Goal: Task Accomplishment & Management: Use online tool/utility

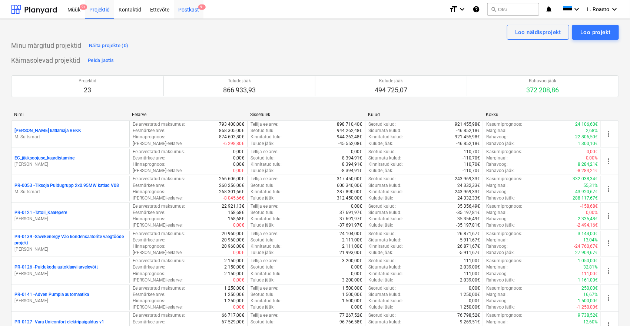
click at [184, 5] on div "Postkast 9+" at bounding box center [189, 9] width 30 height 19
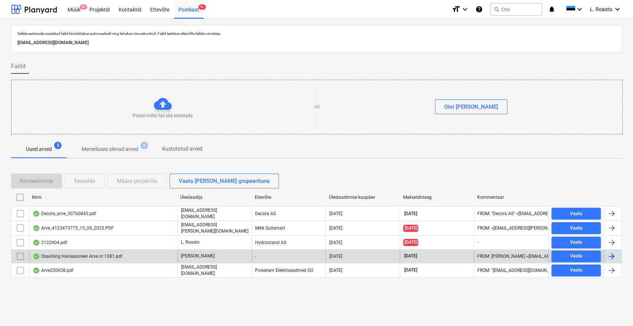
click at [90, 254] on div "Osaühing Hansascreen Arve nr 1381.pdf" at bounding box center [78, 256] width 90 height 6
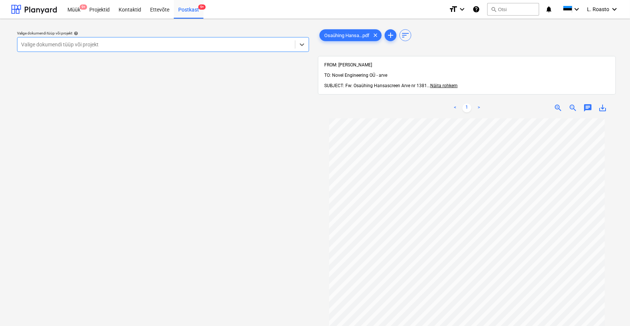
click at [101, 40] on div "Valige dokumendi tüüp või projekt" at bounding box center [156, 44] width 278 height 10
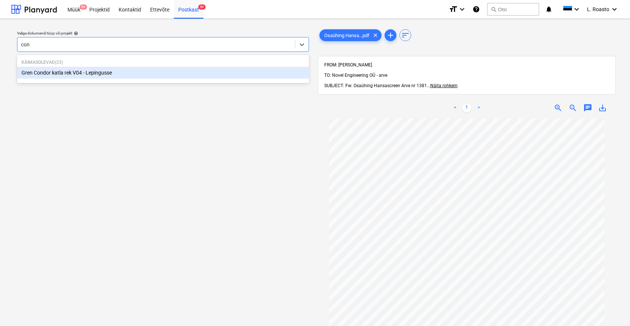
type input "cond"
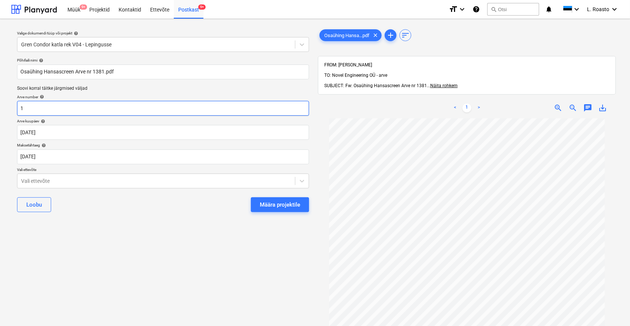
drag, startPoint x: 70, startPoint y: 109, endPoint x: 0, endPoint y: 100, distance: 70.6
click at [0, 100] on div "Valige dokumendi tüüp või projekt help Gren Condor katla rek V04 - Lepingusse P…" at bounding box center [315, 225] width 630 height 413
type input "1381"
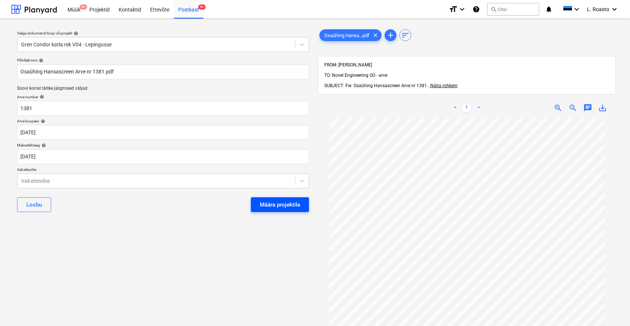
click at [276, 202] on div "Määra projektile" at bounding box center [280, 205] width 40 height 10
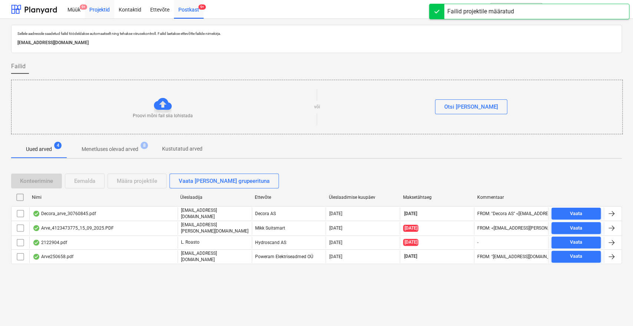
click at [100, 9] on div "Projektid" at bounding box center [99, 9] width 29 height 19
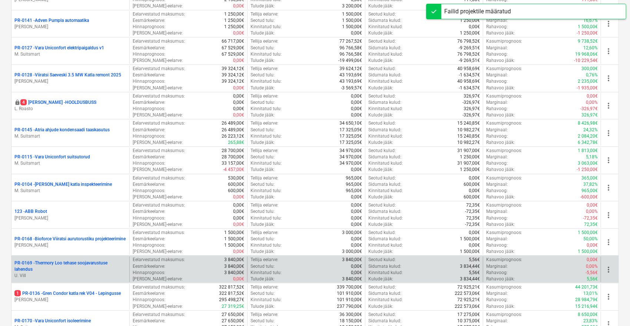
scroll to position [288, 0]
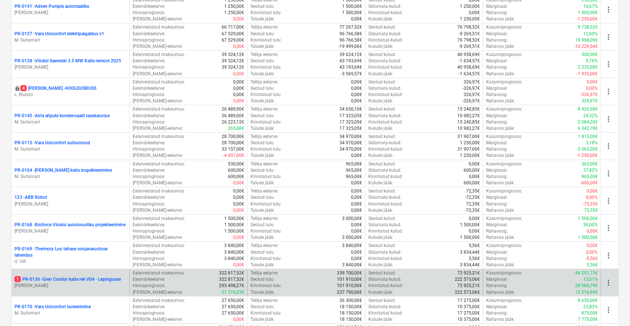
click at [71, 278] on p "1 PR-0136 - Gren Condor katla rek V04 - Lepingusse" at bounding box center [67, 279] width 106 height 6
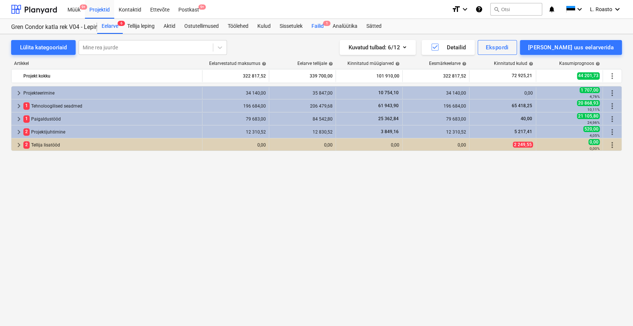
click at [319, 24] on div "Failid 1" at bounding box center [317, 26] width 21 height 15
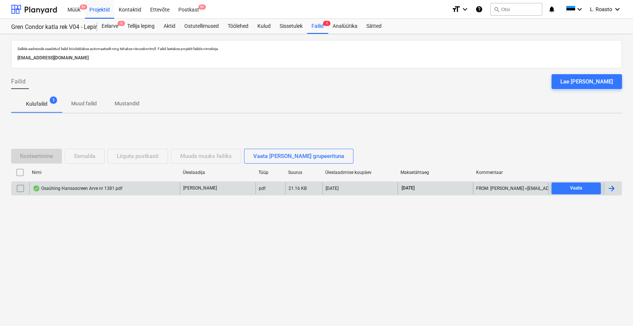
click at [614, 187] on div at bounding box center [611, 188] width 9 height 9
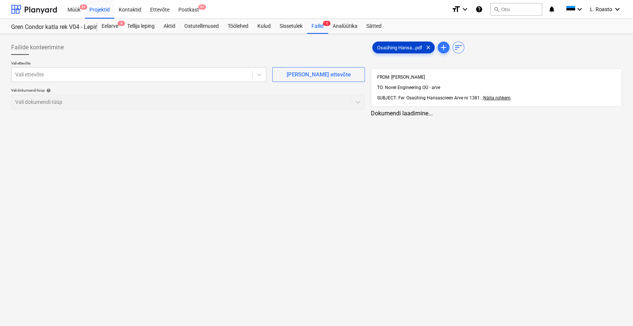
click at [410, 50] on div "Osaühing Hansa...pdf clear" at bounding box center [403, 48] width 62 height 12
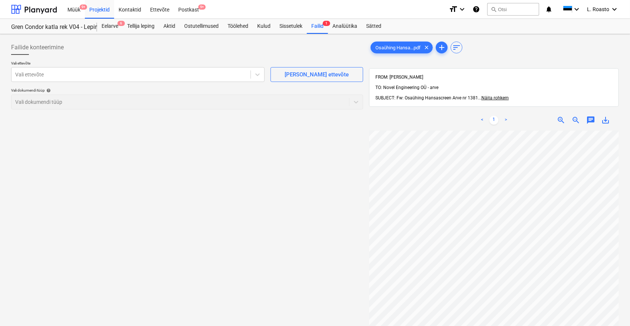
scroll to position [12, 30]
click at [124, 69] on div "Vali ettevõte" at bounding box center [130, 74] width 239 height 10
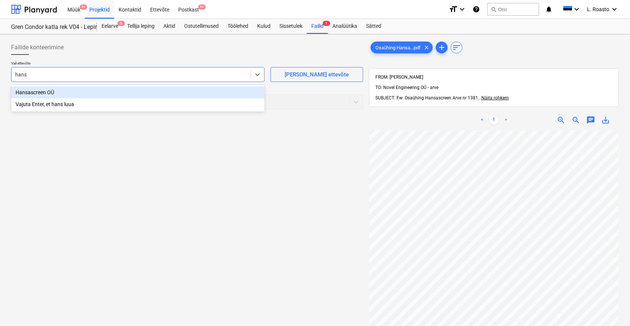
type input "hansa"
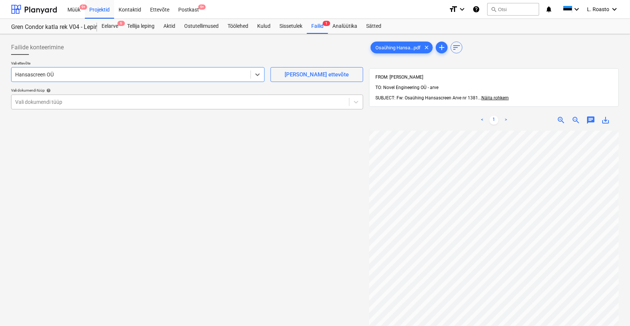
click at [81, 100] on div at bounding box center [180, 101] width 330 height 7
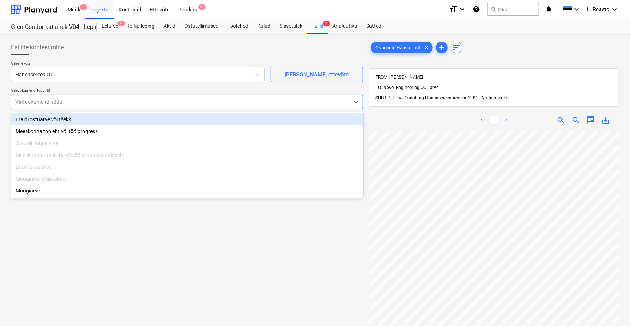
click at [50, 118] on div "Eraldi ostuarve või tšekk" at bounding box center [187, 119] width 352 height 12
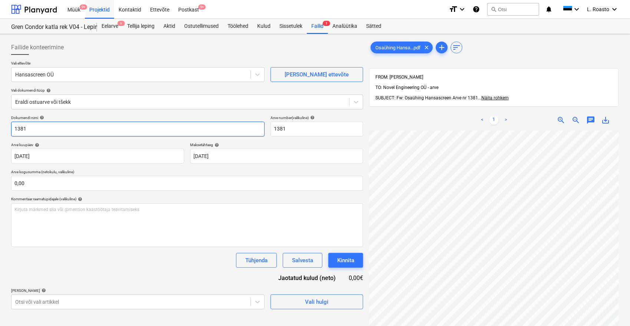
click at [14, 125] on input "1381" at bounding box center [137, 129] width 253 height 15
type input "hansascreen arve 1381"
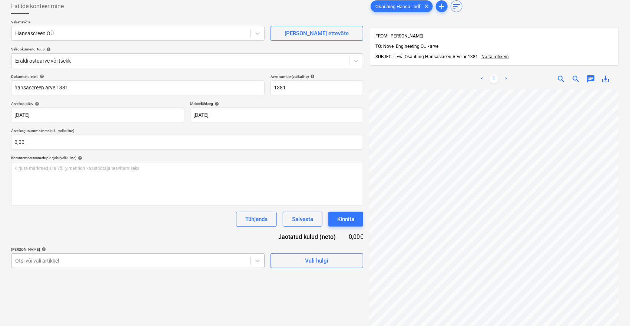
scroll to position [102, 0]
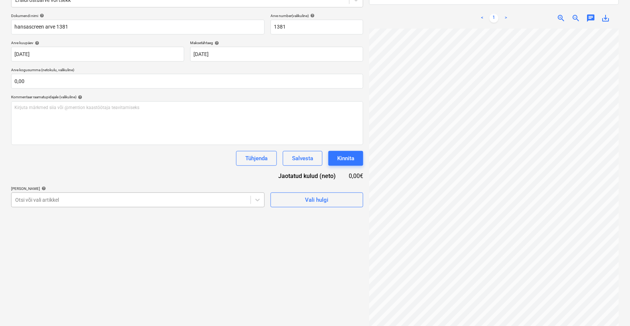
click at [182, 224] on body "Müük 9+ Projektid Kontaktid Ettevõte Postkast 9+ format_size keyboard_arrow_dow…" at bounding box center [315, 61] width 630 height 326
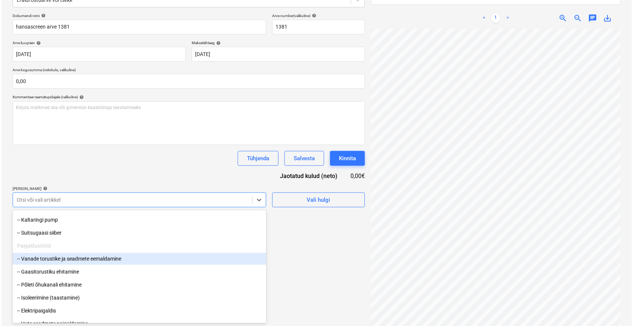
scroll to position [535, 0]
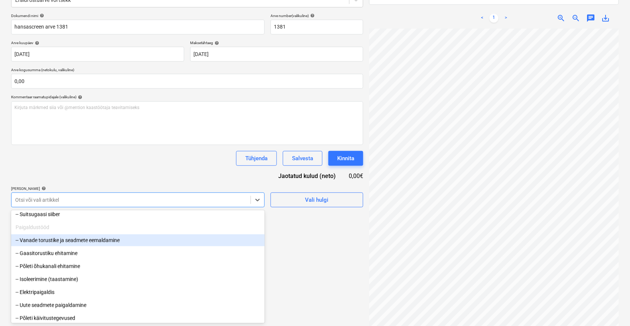
click at [82, 242] on div "-- Vanade torustike ja seadmete eemaldamine" at bounding box center [137, 240] width 253 height 12
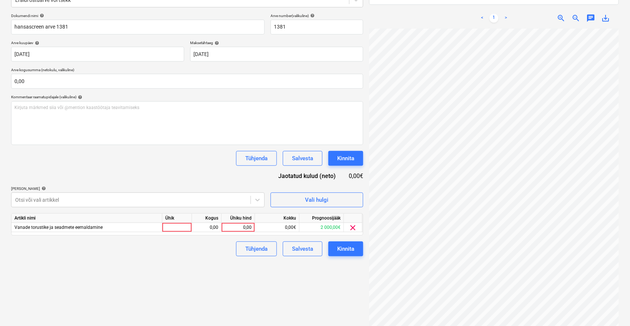
click at [116, 169] on div "Dokumendi nimi help [PERSON_NAME] arve 1381 Arve number (valikuline) help 1381 …" at bounding box center [187, 134] width 352 height 243
click at [242, 226] on div "0,00" at bounding box center [238, 227] width 27 height 9
type input "686,40"
click at [355, 245] on button "Kinnita" at bounding box center [345, 248] width 35 height 15
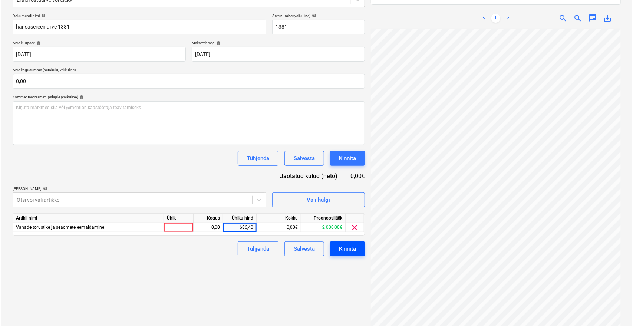
scroll to position [12, 30]
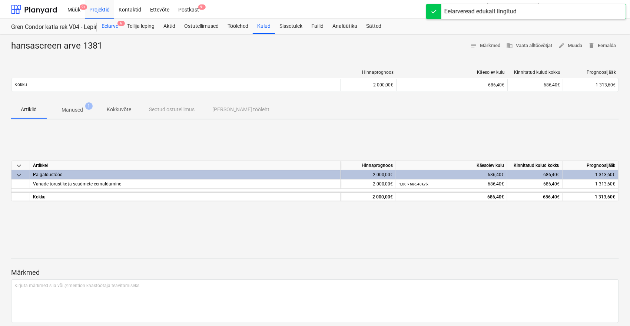
click at [112, 31] on div "Eelarve 6" at bounding box center [110, 26] width 26 height 15
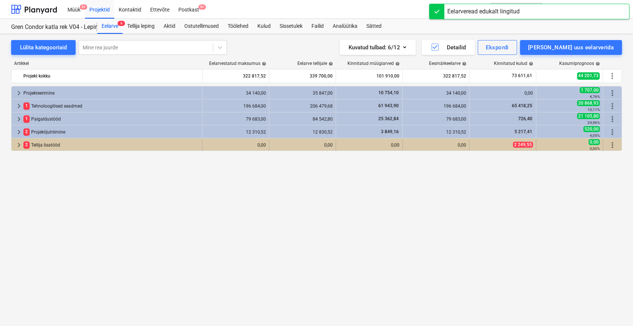
click at [104, 141] on div "2 Tellija lisatööd" at bounding box center [111, 145] width 176 height 12
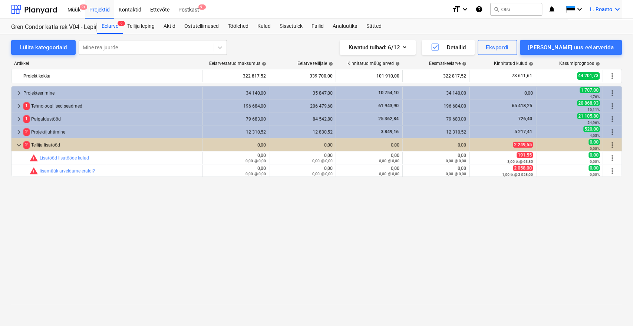
click at [605, 11] on span "L. Roasto" at bounding box center [601, 9] width 22 height 6
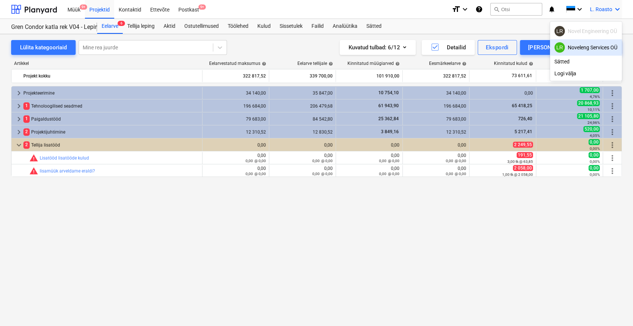
click at [573, 50] on div "LR Noveleng Services OÜ" at bounding box center [585, 47] width 63 height 10
